Goal: Information Seeking & Learning: Learn about a topic

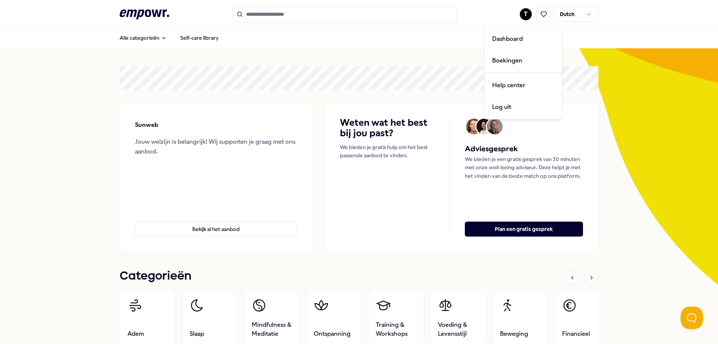
click at [520, 11] on html ".empowr-logo_svg__cls-1{fill:#03032f} T Dutch Alle categorieën Self-care librar…" at bounding box center [359, 172] width 718 height 344
click at [518, 40] on div "Dashboard" at bounding box center [523, 39] width 74 height 22
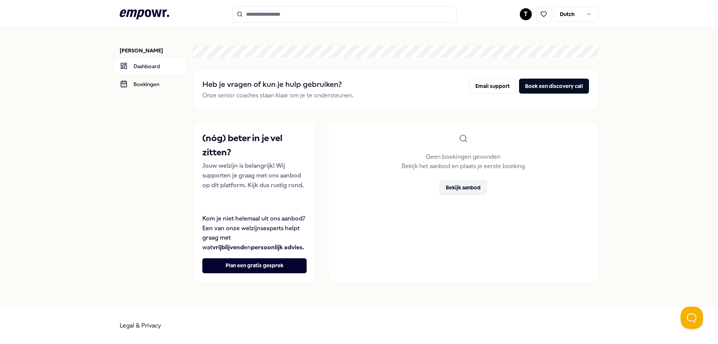
click at [457, 190] on button "Bekijk aanbod" at bounding box center [464, 187] width 48 height 15
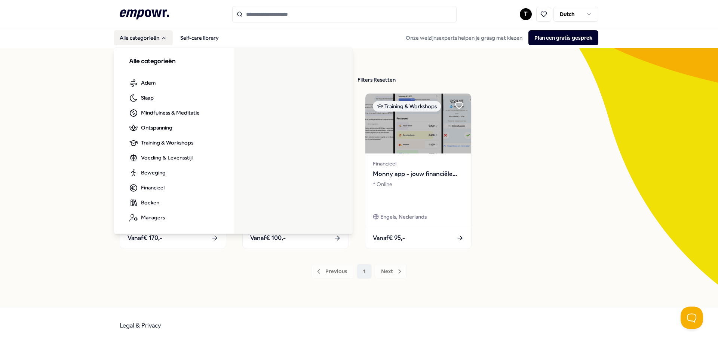
click at [127, 39] on button "Alle categorieën" at bounding box center [143, 37] width 59 height 15
click at [145, 83] on span "Adem" at bounding box center [148, 83] width 15 height 8
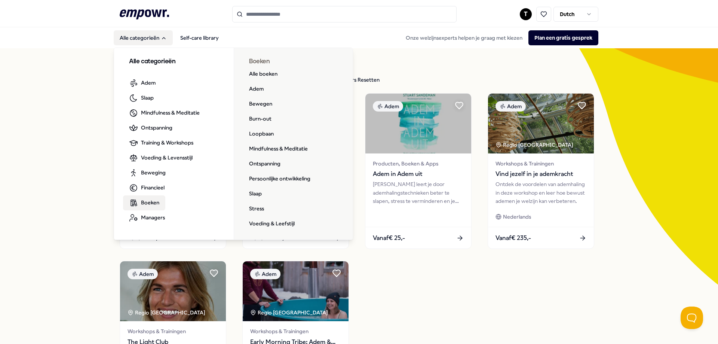
click at [149, 206] on span "Boeken" at bounding box center [150, 202] width 18 height 8
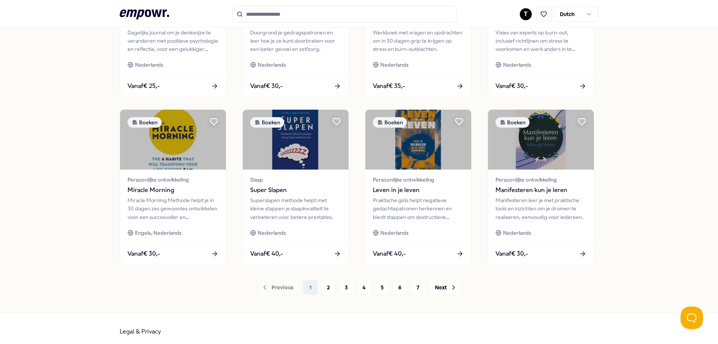
scroll to position [325, 0]
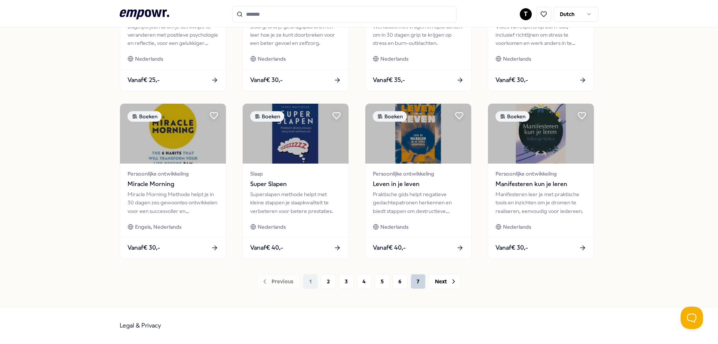
click at [417, 288] on button "7" at bounding box center [418, 281] width 15 height 15
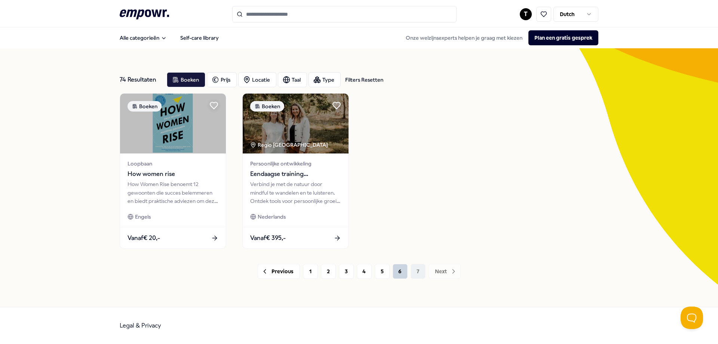
click at [404, 266] on button "6" at bounding box center [400, 271] width 15 height 15
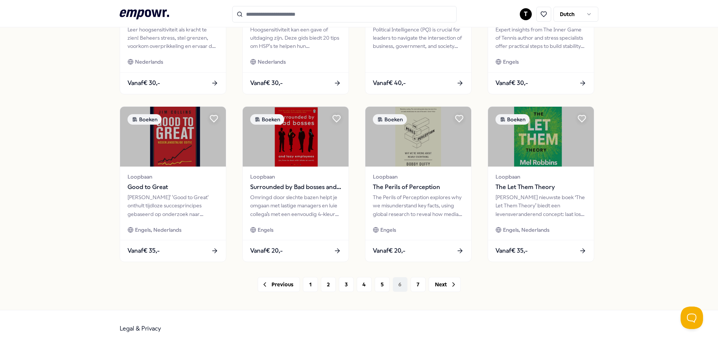
scroll to position [325, 0]
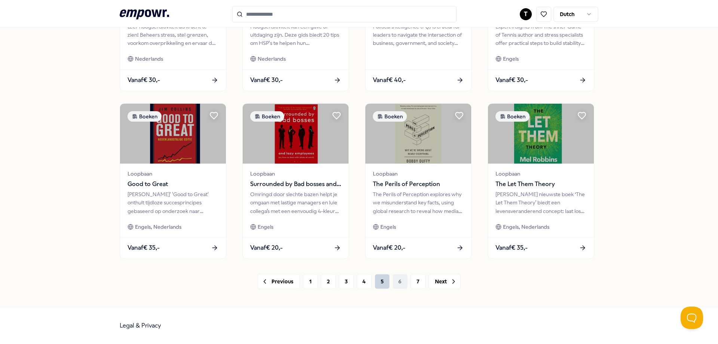
click at [382, 283] on button "5" at bounding box center [382, 281] width 15 height 15
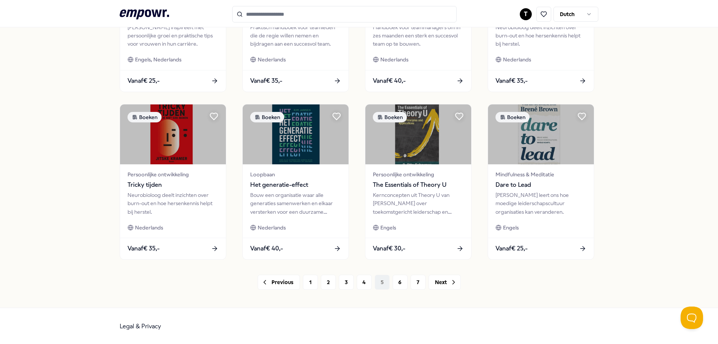
scroll to position [325, 0]
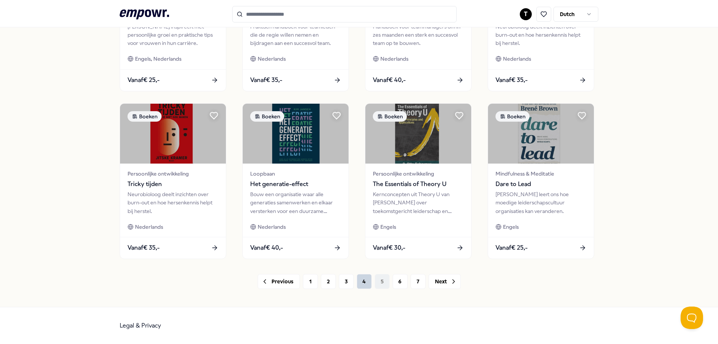
click at [361, 287] on button "4" at bounding box center [364, 281] width 15 height 15
